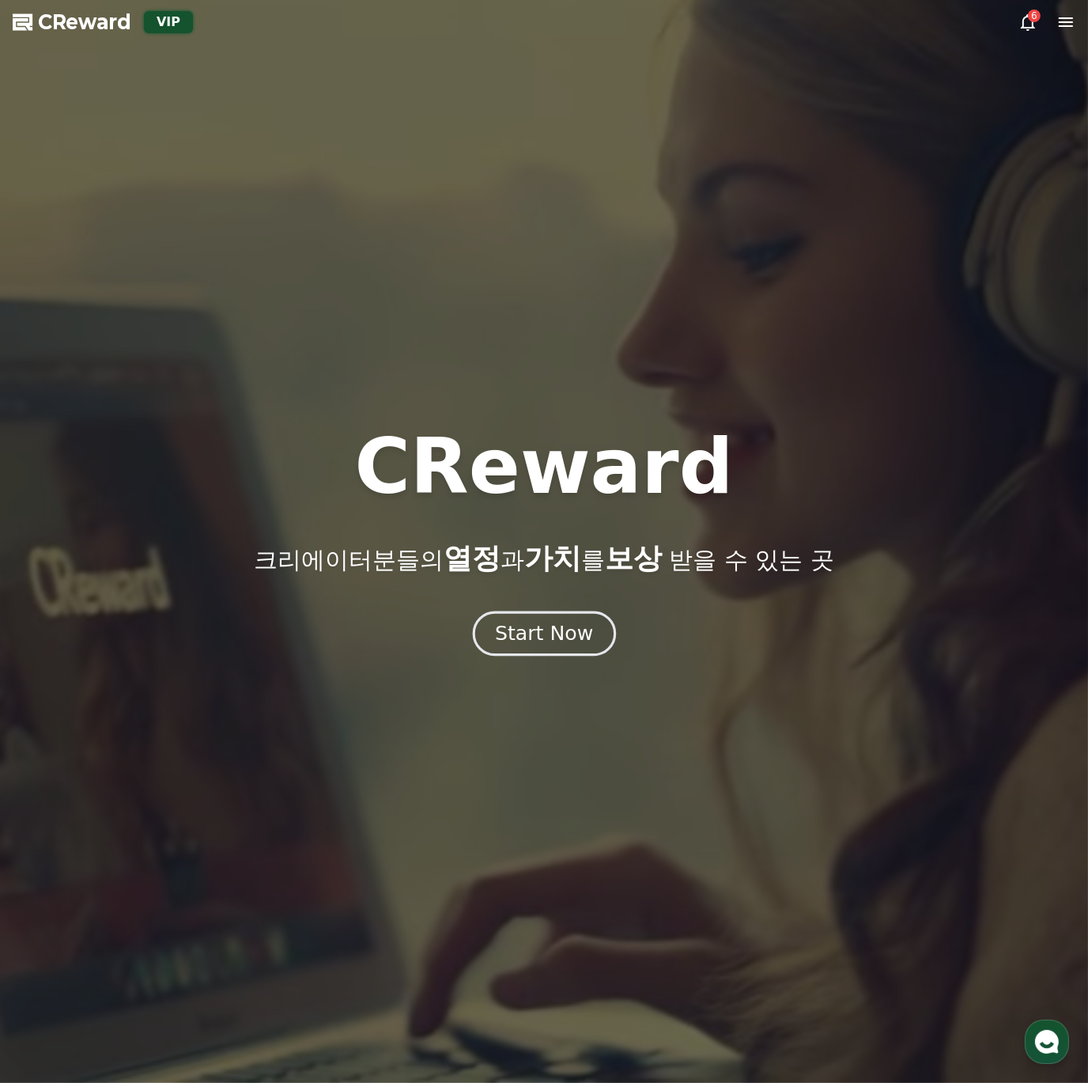
click at [583, 621] on div "Start Now" at bounding box center [544, 633] width 98 height 27
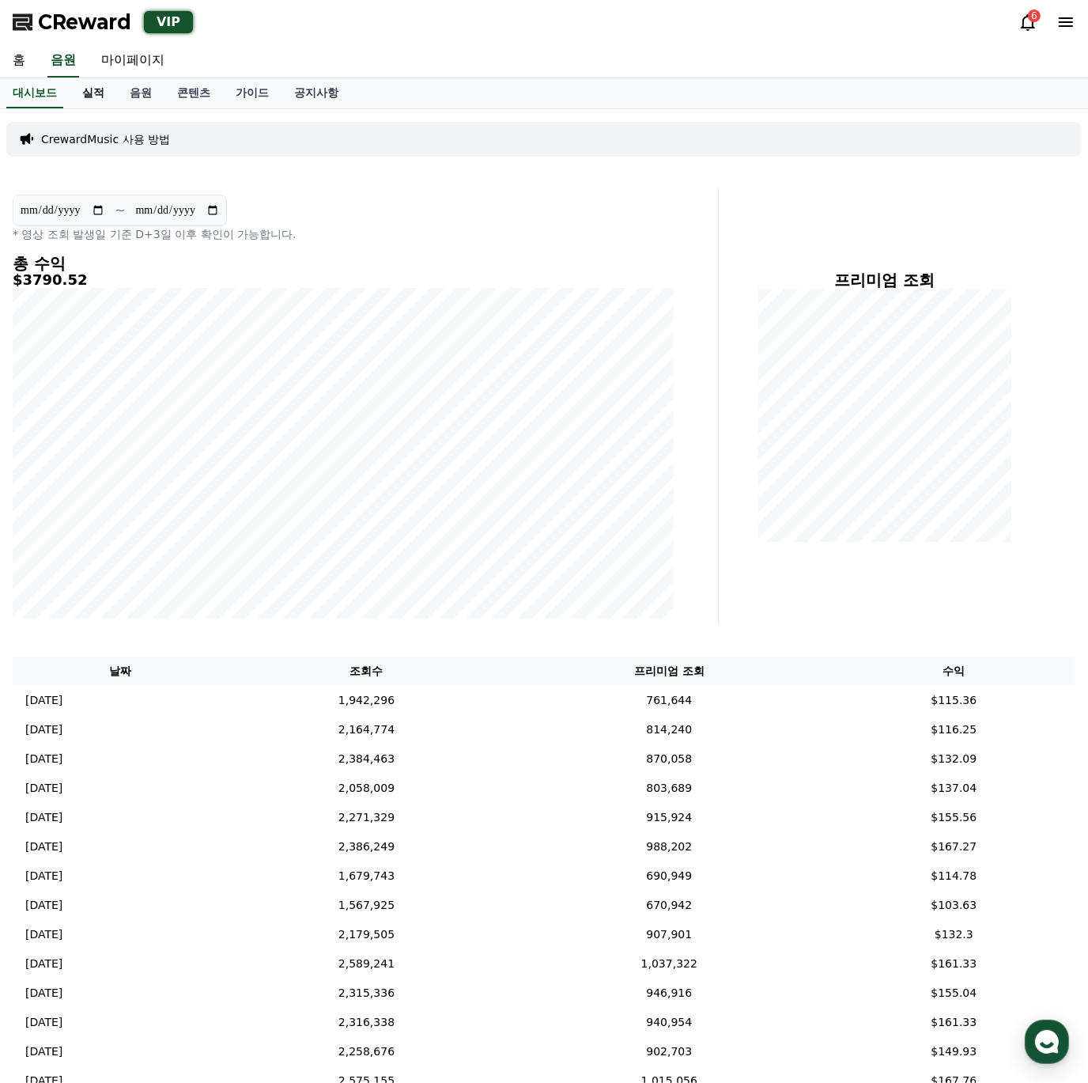
click at [93, 92] on link "실적" at bounding box center [93, 93] width 47 height 30
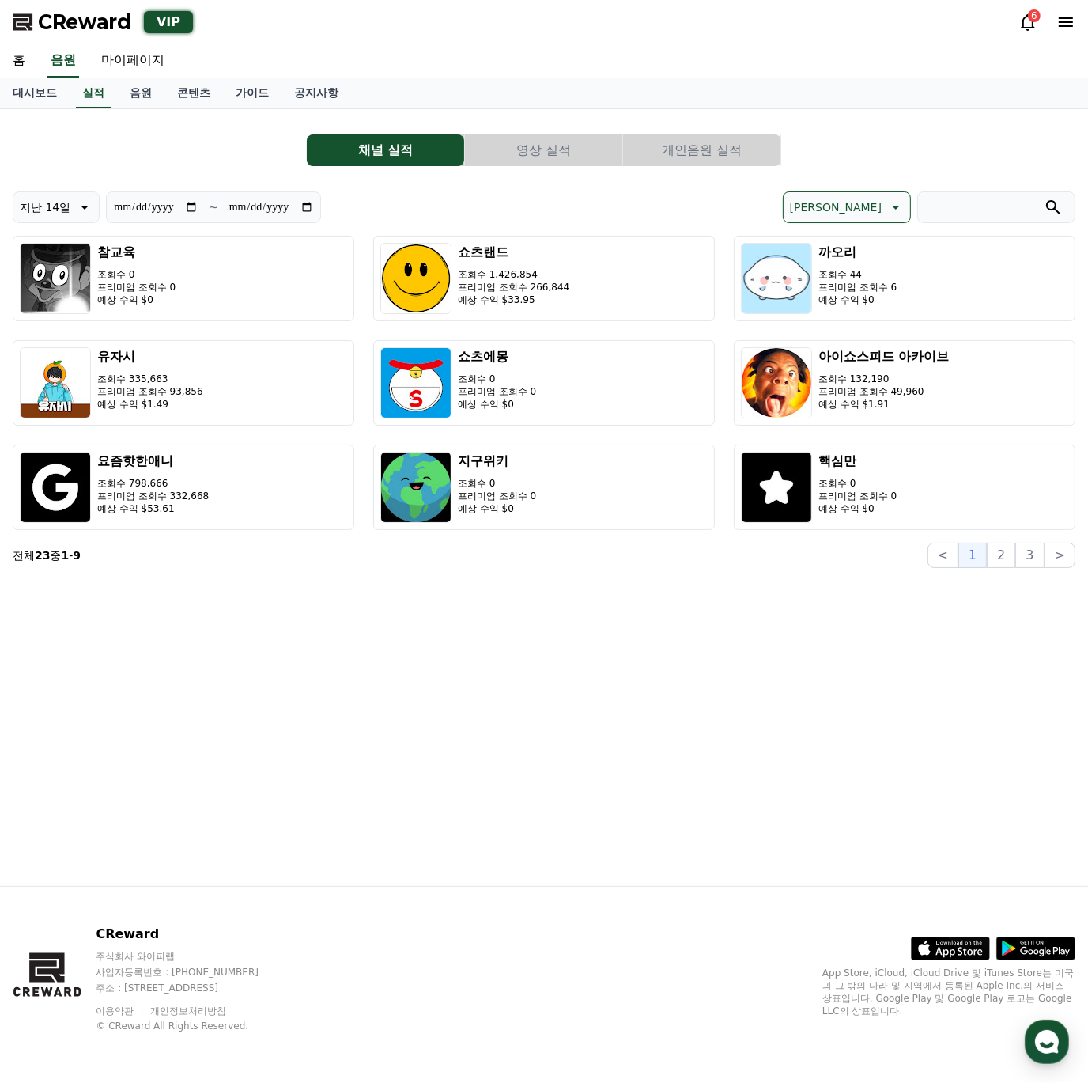
click at [747, 150] on button "개인음원 실적" at bounding box center [701, 150] width 157 height 32
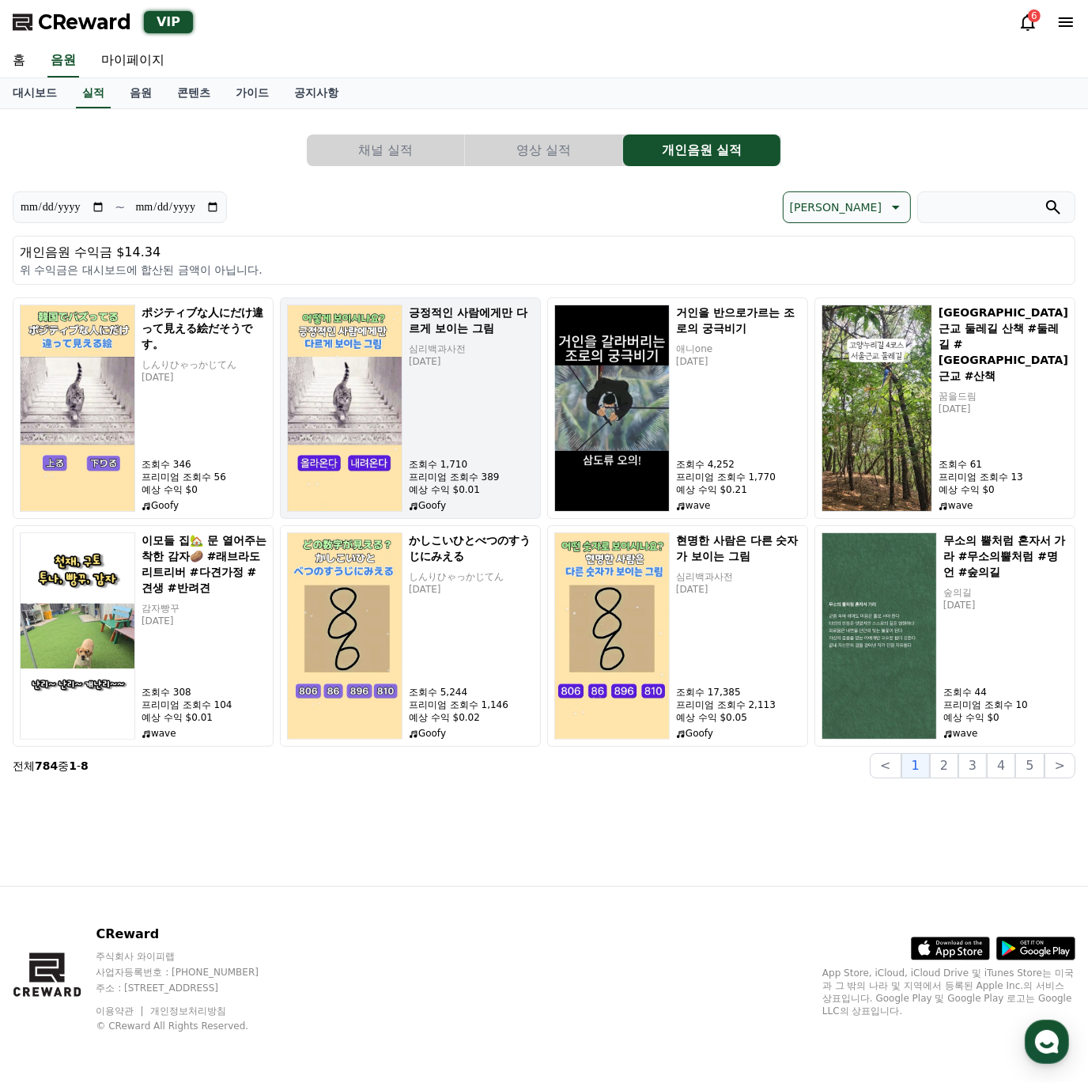
click at [447, 380] on div "긍정적인 사람에게만 다르게 보이는 그림 심리백과사전 [DATE] 조회수 1,710 프리미엄 조회수 389 예상 수익 $0.01 Goofy" at bounding box center [471, 408] width 125 height 207
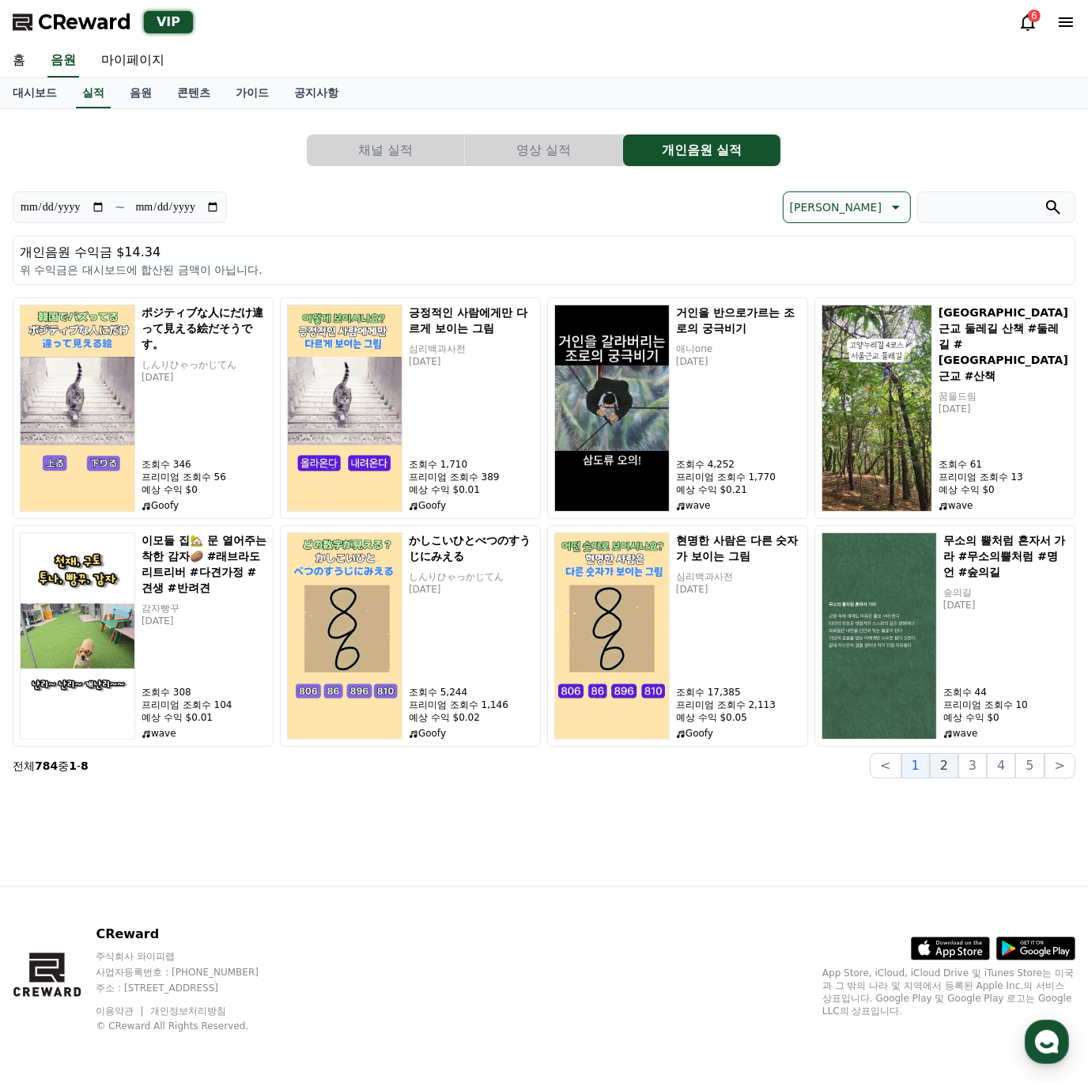
click at [953, 766] on button "2" at bounding box center [944, 765] width 28 height 25
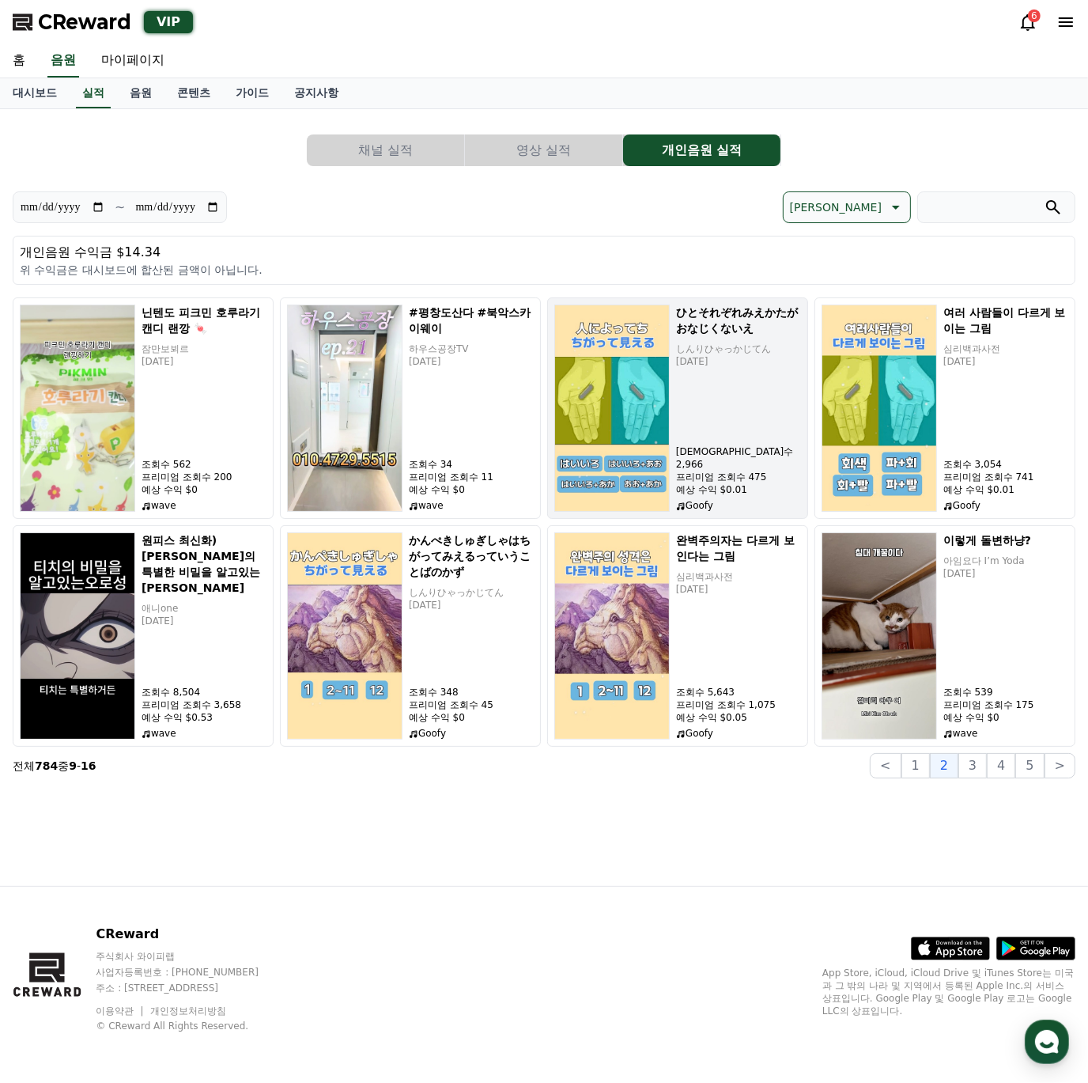
click at [678, 364] on p "[DATE]" at bounding box center [738, 361] width 125 height 13
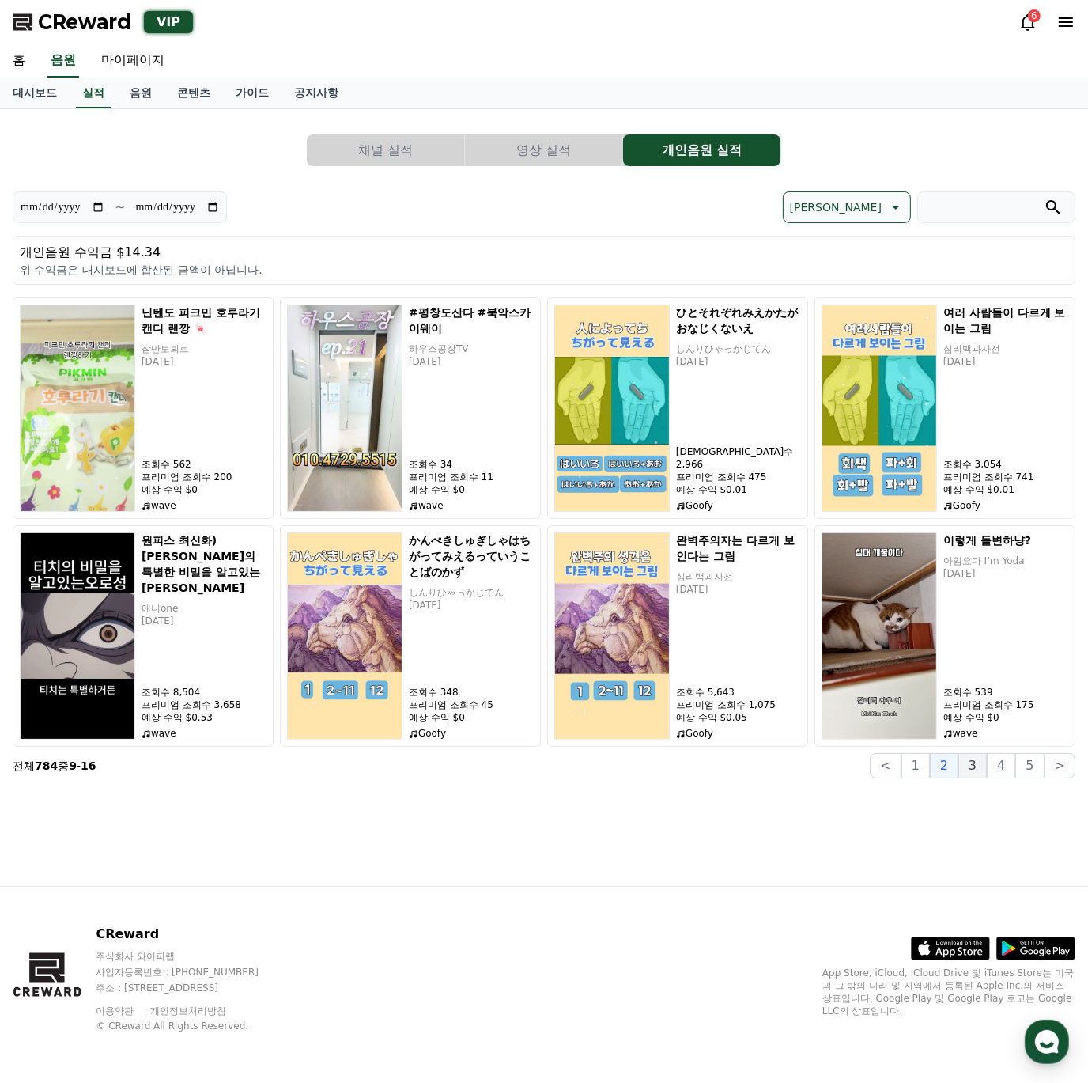
click at [975, 769] on button "3" at bounding box center [973, 765] width 28 height 25
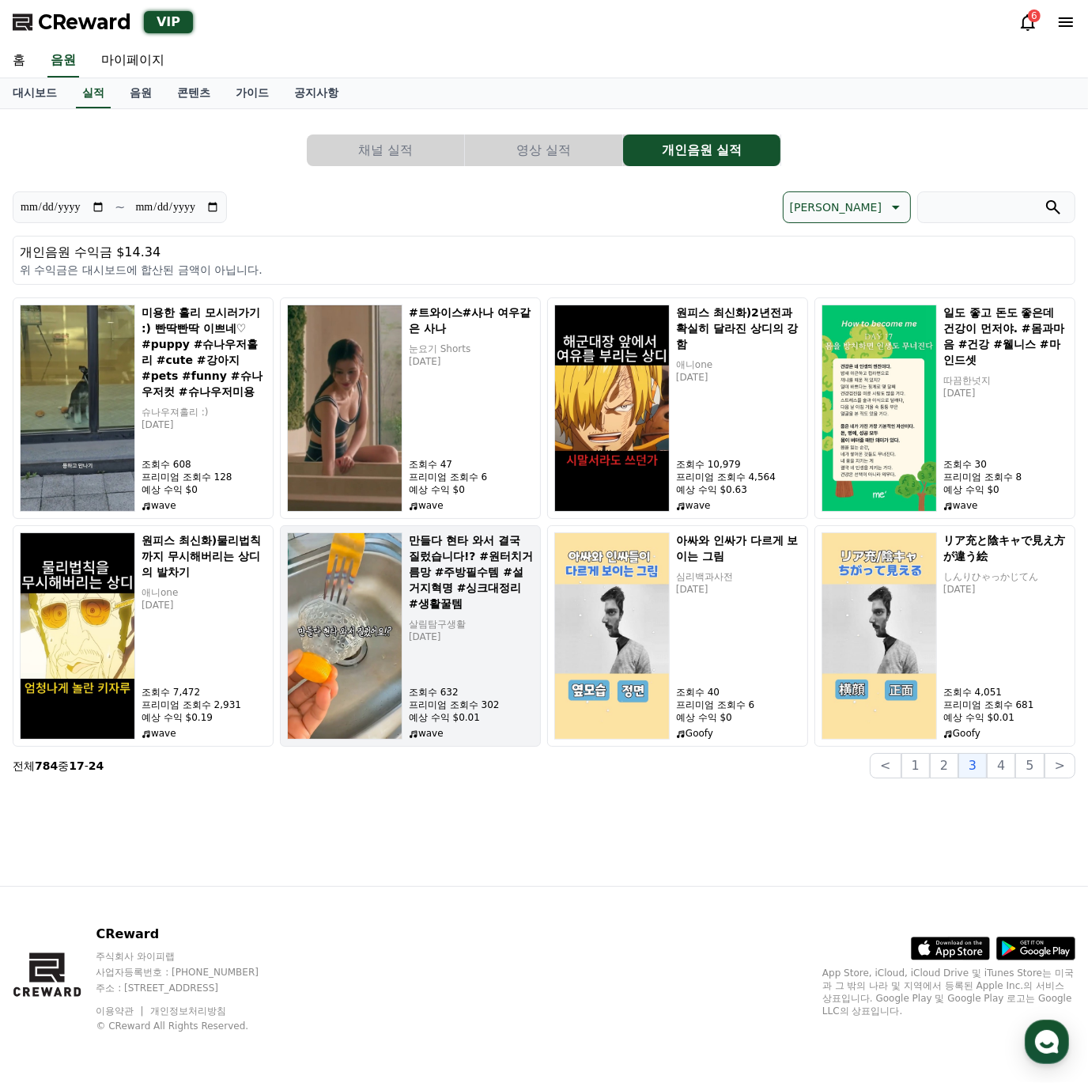
click at [403, 572] on div "만들다 현타 와서 결국 질렀습니다!? #원터치거름망 #주방필수템 #설거지혁명 #싱크대정리 #생활꿀템 살림탐구생활 [DATE] 조회수 632 프…" at bounding box center [410, 635] width 261 height 221
